Goal: Task Accomplishment & Management: Manage account settings

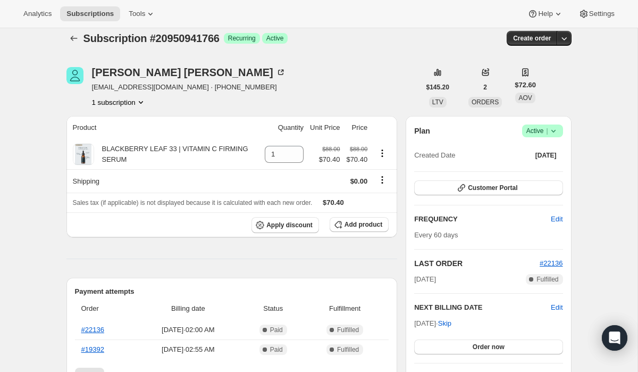
scroll to position [13, 0]
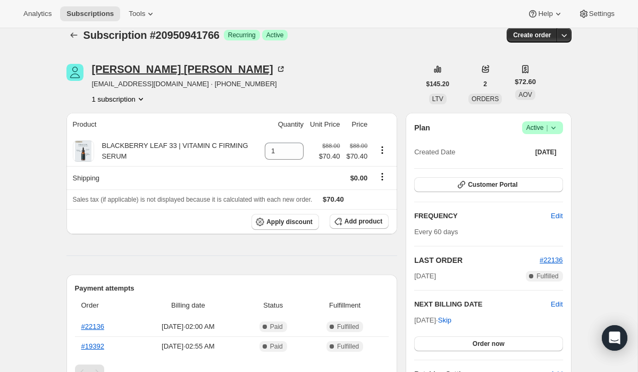
click at [145, 69] on div "Christine Hathcock" at bounding box center [189, 69] width 194 height 11
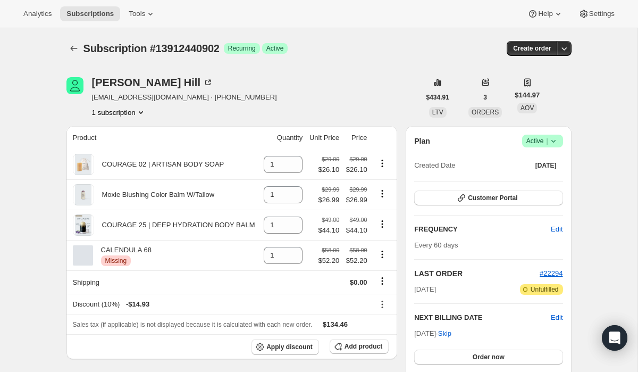
click at [555, 143] on icon at bounding box center [553, 141] width 11 height 11
click at [541, 181] on span "Cancel subscription" at bounding box center [540, 180] width 60 height 8
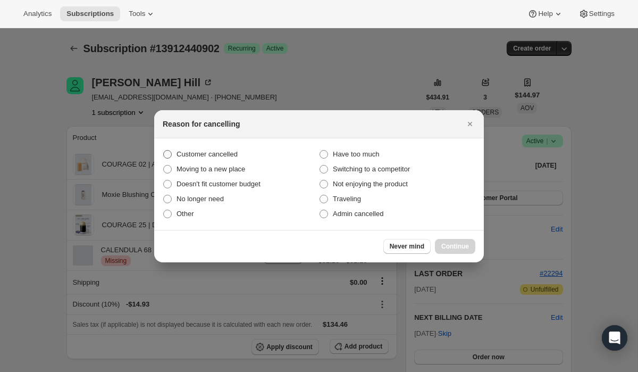
click at [226, 157] on span "Customer cancelled" at bounding box center [207, 154] width 61 height 8
click at [164, 151] on input "Customer cancelled" at bounding box center [163, 150] width 1 height 1
radio input "true"
click at [468, 249] on span "Continue" at bounding box center [455, 246] width 28 height 9
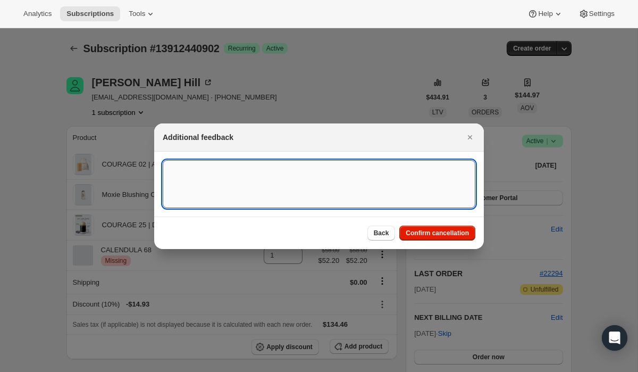
click at [356, 184] on textarea ":r2v:" at bounding box center [319, 184] width 313 height 48
paste textarea "15484"
type textarea "Customer Cancelled/Ticket # 15484"
click at [425, 231] on span "Confirm cancellation" at bounding box center [437, 233] width 63 height 9
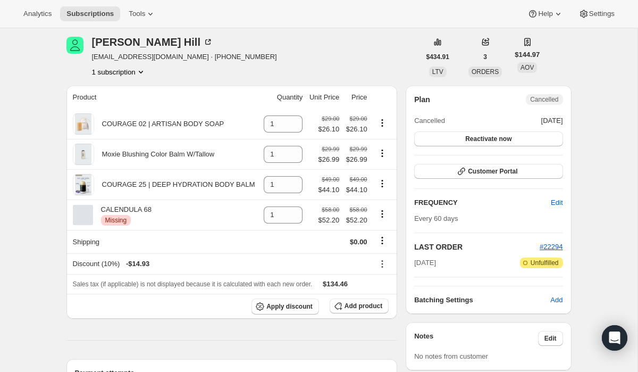
scroll to position [91, 0]
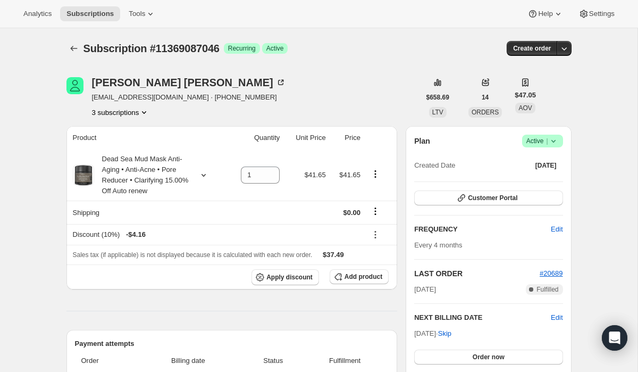
click at [556, 140] on icon at bounding box center [553, 141] width 11 height 11
click at [545, 181] on span "Cancel subscription" at bounding box center [540, 180] width 60 height 8
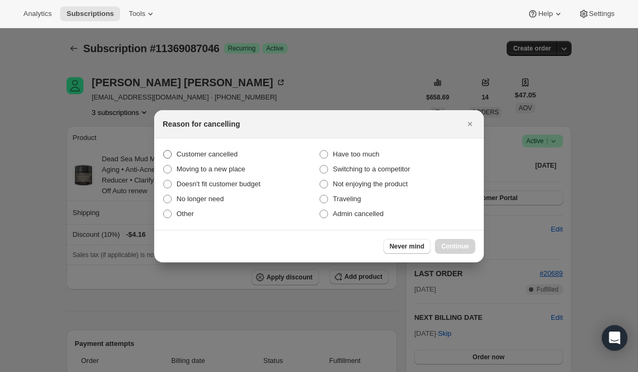
click at [215, 153] on span "Customer cancelled" at bounding box center [207, 154] width 61 height 8
click at [164, 151] on input "Customer cancelled" at bounding box center [163, 150] width 1 height 1
radio input "true"
click at [449, 248] on span "Continue" at bounding box center [455, 246] width 28 height 9
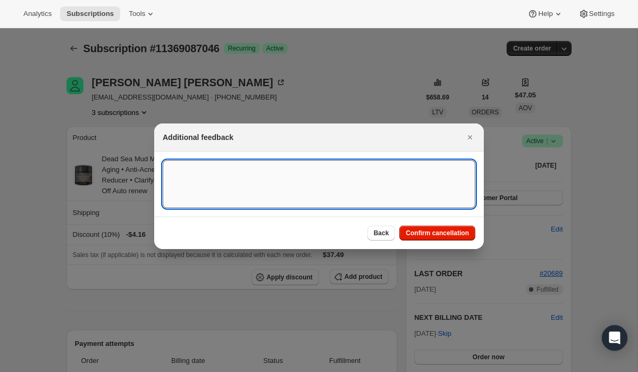
click at [335, 191] on textarea ":r2m:" at bounding box center [319, 184] width 313 height 48
paste textarea "15486"
type textarea "Customer Cancelled/Ticket # 15486"
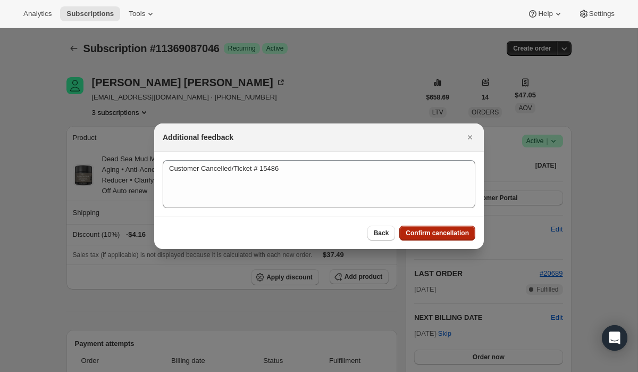
click at [432, 231] on span "Confirm cancellation" at bounding box center [437, 233] width 63 height 9
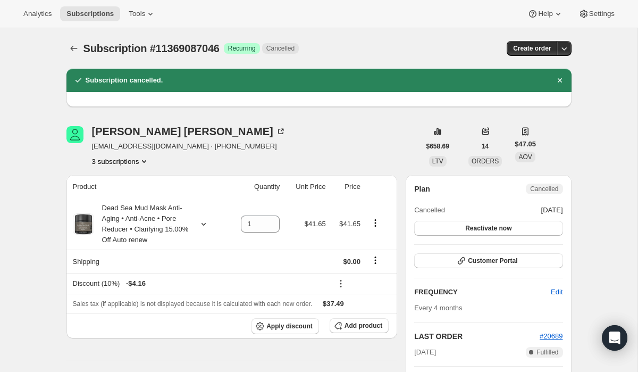
click at [119, 162] on button "3 subscriptions" at bounding box center [121, 161] width 58 height 11
click at [118, 199] on span "11360796742" at bounding box center [104, 199] width 43 height 8
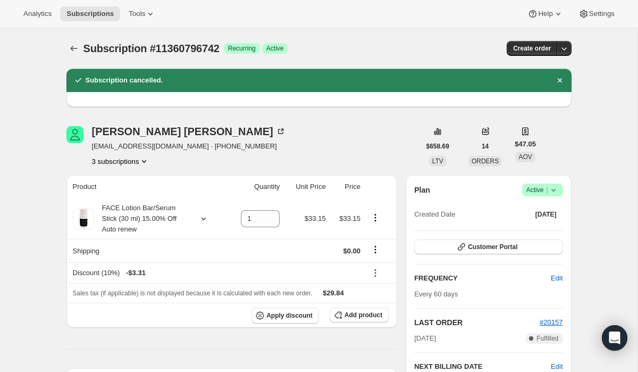
click at [554, 194] on icon at bounding box center [553, 190] width 11 height 11
click at [535, 229] on span "Cancel subscription" at bounding box center [540, 229] width 60 height 8
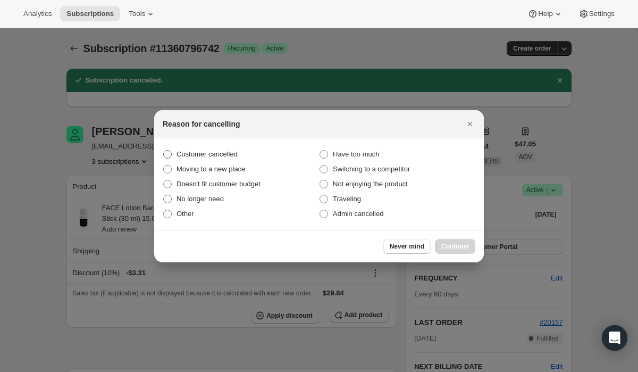
click at [230, 154] on span "Customer cancelled" at bounding box center [207, 154] width 61 height 8
click at [164, 151] on input "Customer cancelled" at bounding box center [163, 150] width 1 height 1
radio input "true"
click at [454, 246] on span "Continue" at bounding box center [455, 246] width 28 height 9
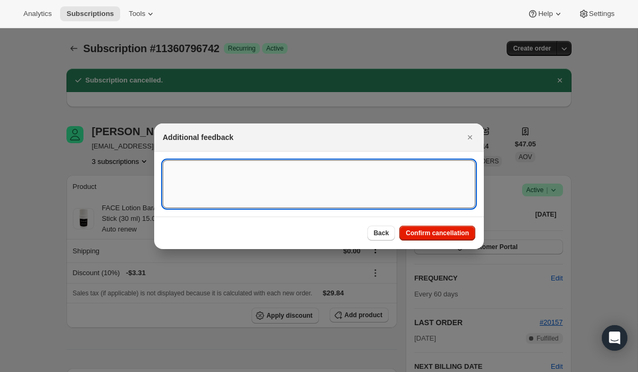
click at [327, 191] on textarea ":r7r:" at bounding box center [319, 184] width 313 height 48
paste textarea "15486"
type textarea "Customer Cancelled/Ticket # 15486"
click at [428, 236] on span "Confirm cancellation" at bounding box center [437, 233] width 63 height 9
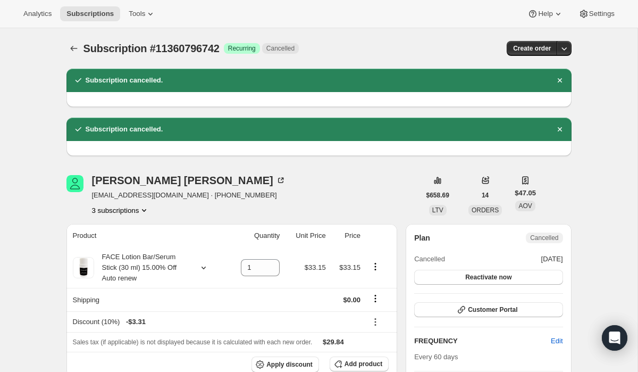
click at [113, 211] on button "3 subscriptions" at bounding box center [121, 210] width 58 height 11
click at [117, 230] on span "11357978694" at bounding box center [105, 230] width 43 height 8
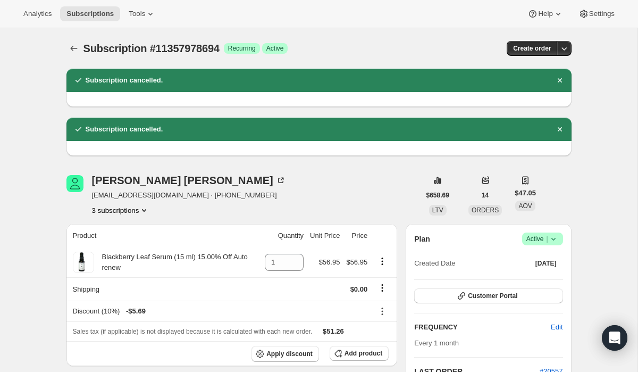
click at [560, 240] on span "Success Active |" at bounding box center [542, 238] width 41 height 13
click at [540, 276] on span "Cancel subscription" at bounding box center [540, 278] width 60 height 8
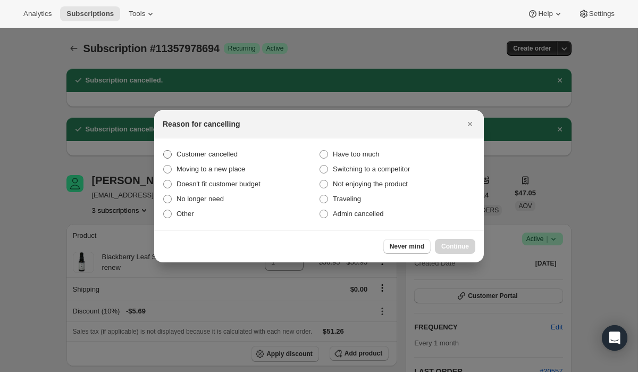
click at [230, 152] on span "Customer cancelled" at bounding box center [207, 154] width 61 height 8
click at [164, 151] on input "Customer cancelled" at bounding box center [163, 150] width 1 height 1
radio input "true"
click at [443, 245] on span "Continue" at bounding box center [455, 246] width 28 height 9
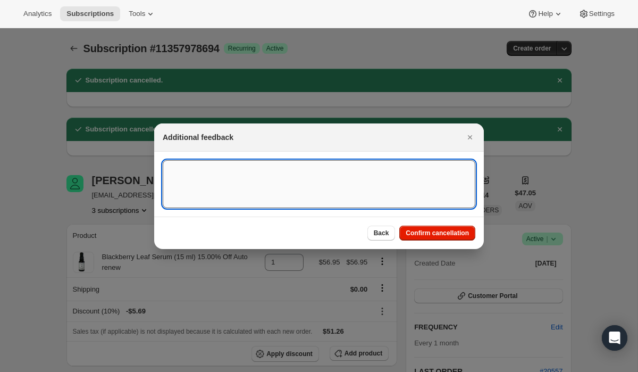
click at [352, 178] on textarea ":rcu:" at bounding box center [319, 184] width 313 height 48
paste textarea "15486"
type textarea "Customer Cancelled/Ticket # 15486"
click at [432, 236] on span "Confirm cancellation" at bounding box center [437, 233] width 63 height 9
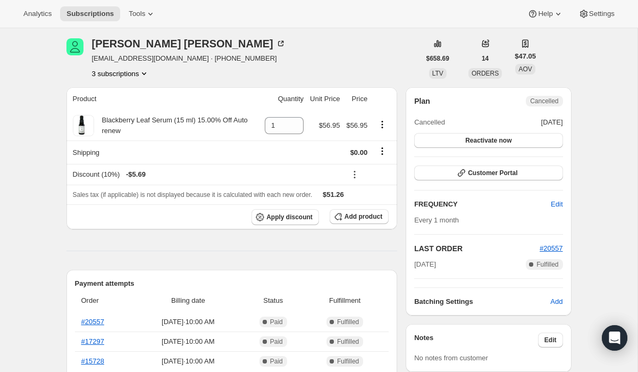
scroll to position [184, 0]
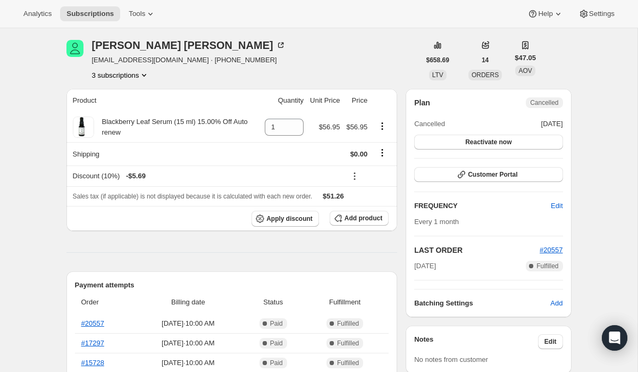
click at [133, 74] on button "3 subscriptions" at bounding box center [121, 75] width 58 height 11
click at [136, 114] on span "11360796742" at bounding box center [121, 113] width 74 height 11
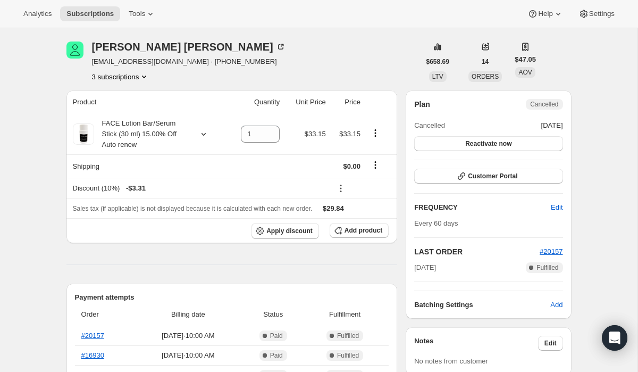
scroll to position [186, 0]
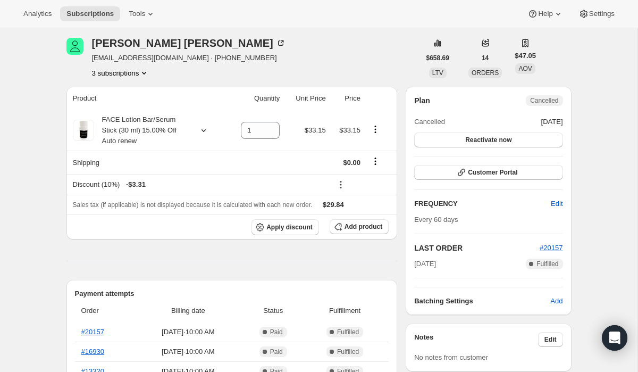
click at [134, 74] on button "3 subscriptions" at bounding box center [121, 73] width 58 height 11
click at [135, 131] on span "11369087046" at bounding box center [121, 129] width 74 height 11
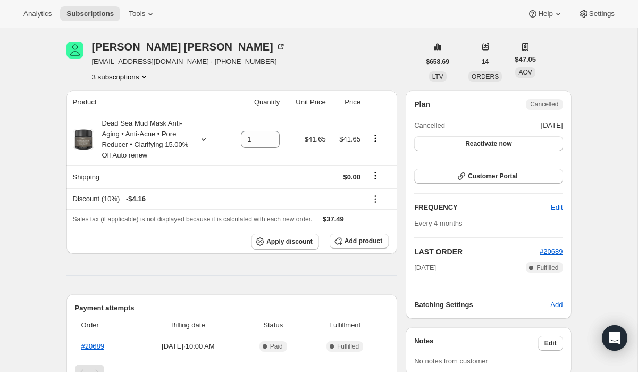
scroll to position [181, 0]
